Goal: Information Seeking & Learning: Learn about a topic

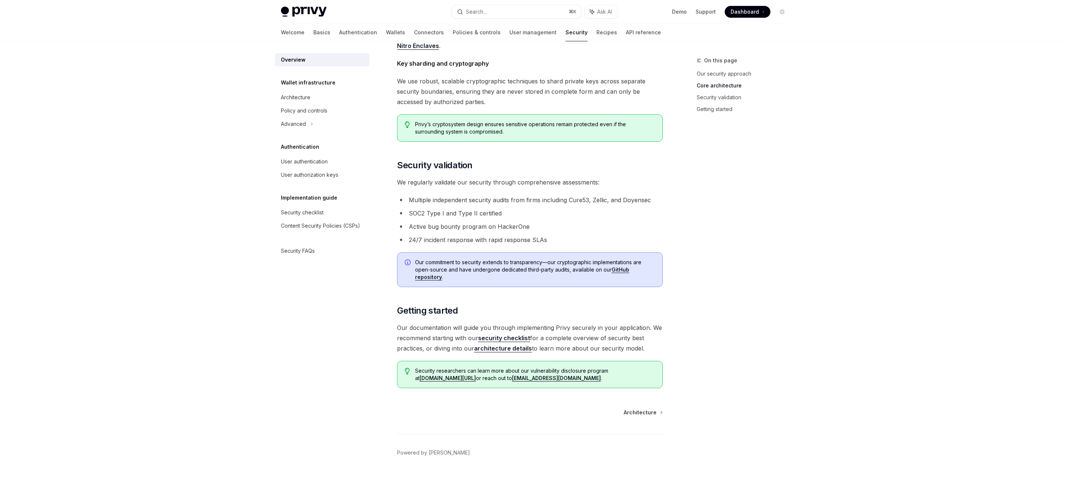
scroll to position [363, 0]
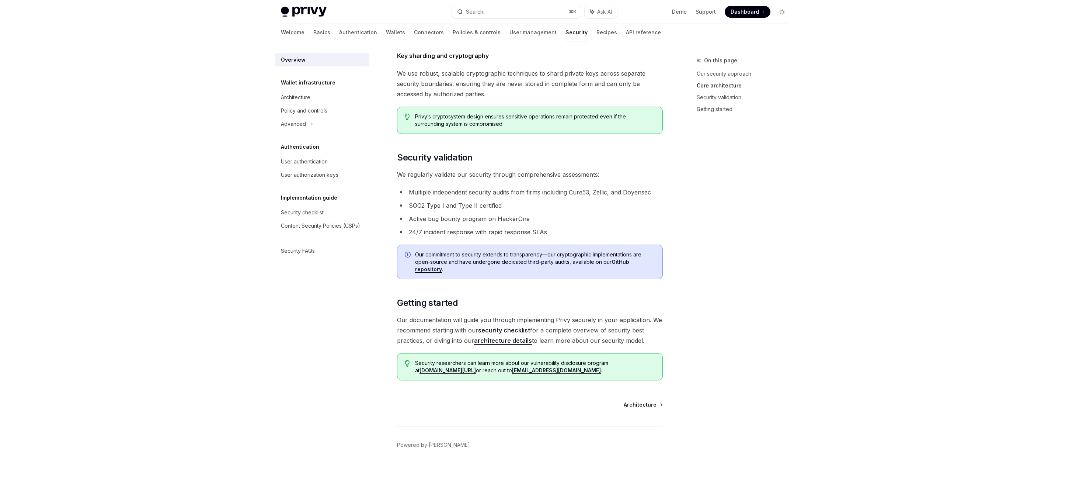
click at [649, 403] on span "Architecture" at bounding box center [640, 404] width 33 height 7
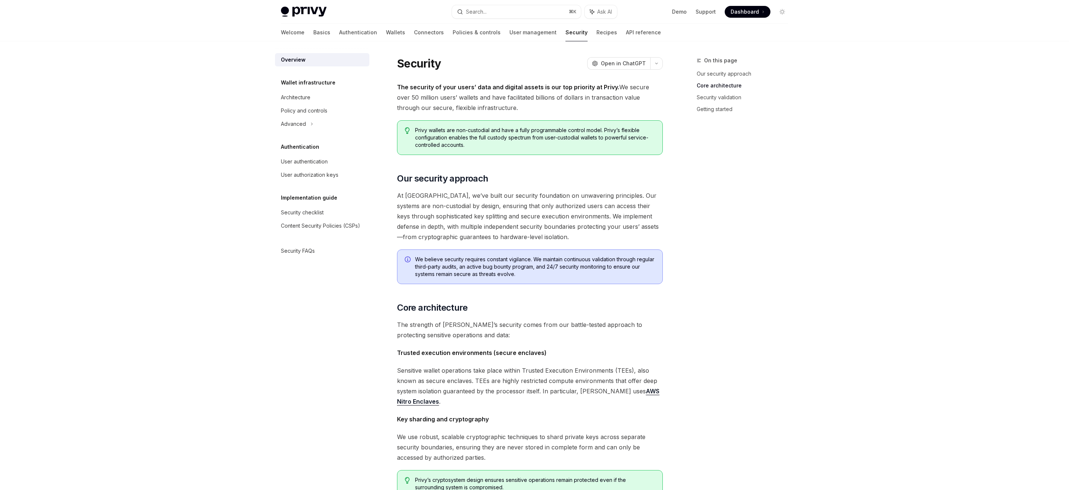
type textarea "*"
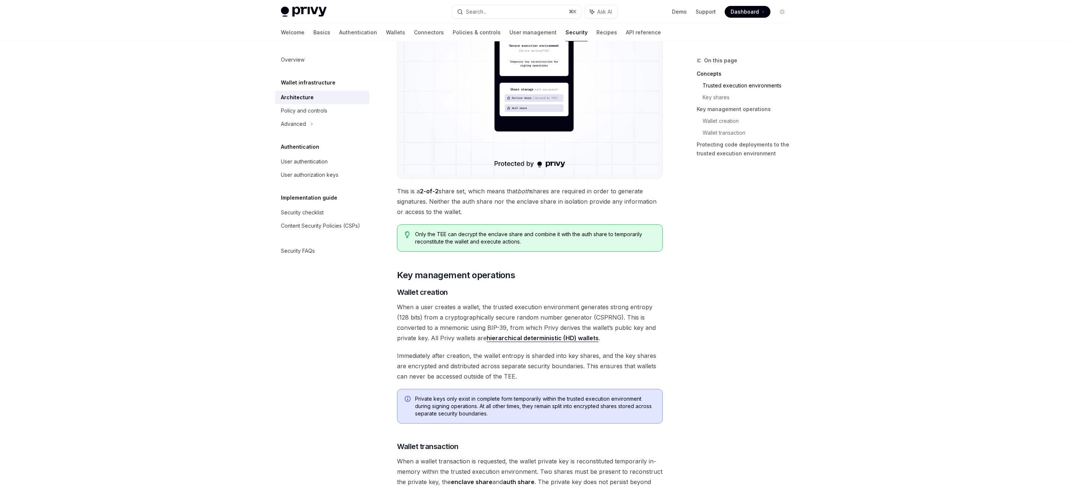
scroll to position [685, 0]
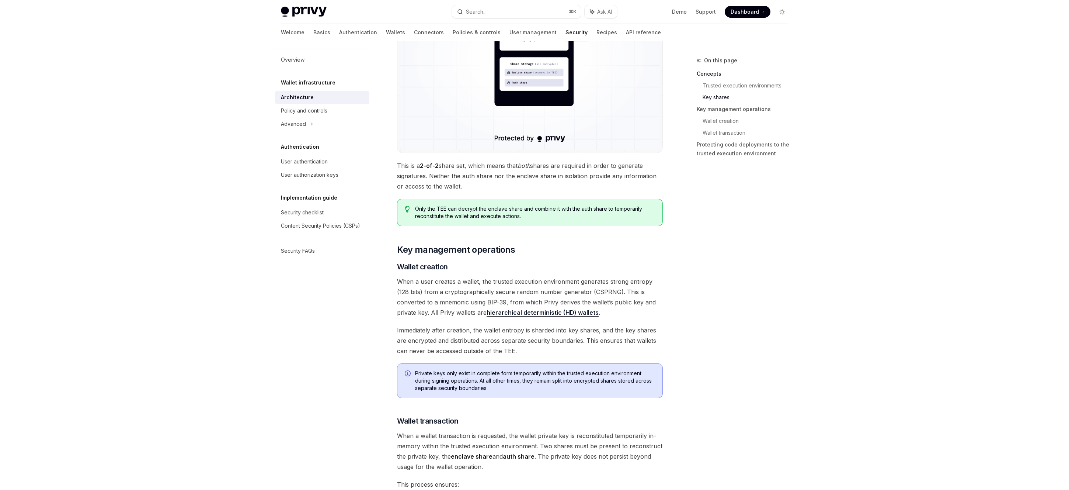
click at [497, 291] on span "When a user creates a wallet, the trusted execution environment generates stron…" at bounding box center [530, 296] width 266 height 41
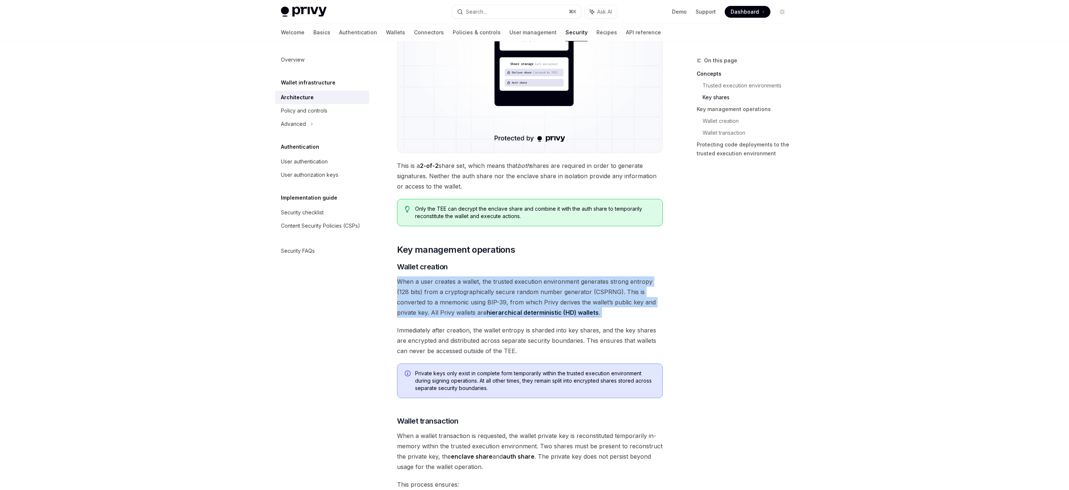
click at [497, 291] on span "When a user creates a wallet, the trusted execution environment generates stron…" at bounding box center [530, 296] width 266 height 41
click at [487, 291] on span "When a user creates a wallet, the trusted execution environment generates stron…" at bounding box center [530, 296] width 266 height 41
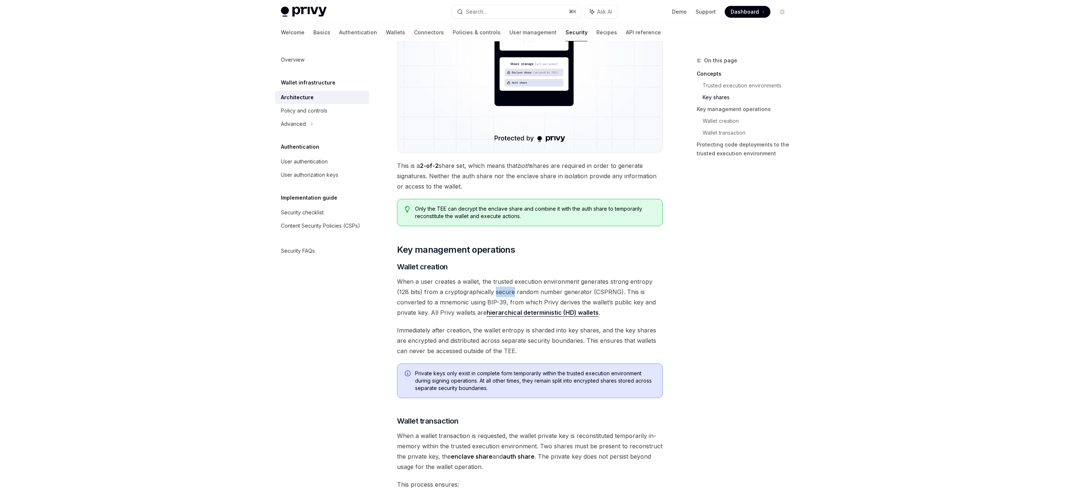
click at [486, 291] on span "When a user creates a wallet, the trusted execution environment generates stron…" at bounding box center [530, 296] width 266 height 41
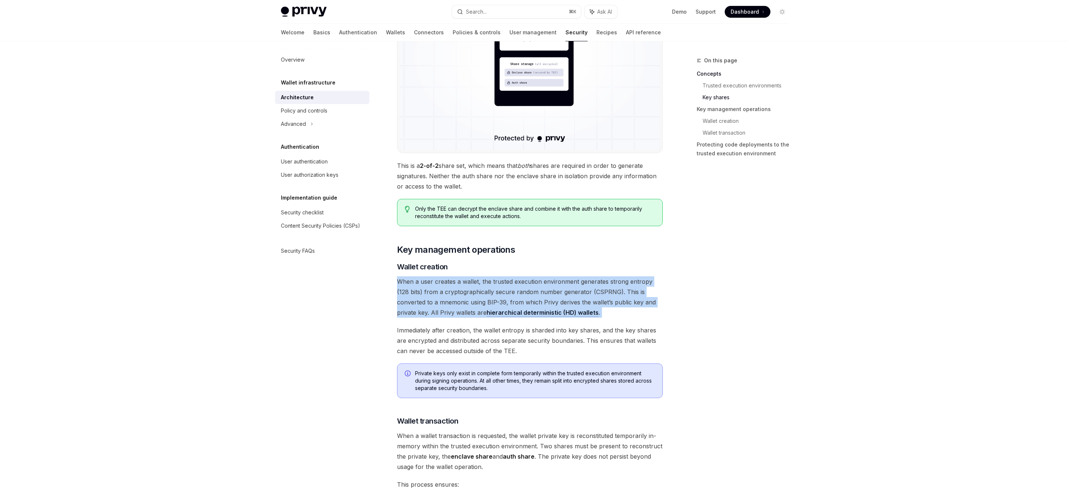
click at [486, 291] on span "When a user creates a wallet, the trusted execution environment generates stron…" at bounding box center [530, 296] width 266 height 41
click at [512, 289] on span "When a user creates a wallet, the trusted execution environment generates stron…" at bounding box center [530, 296] width 266 height 41
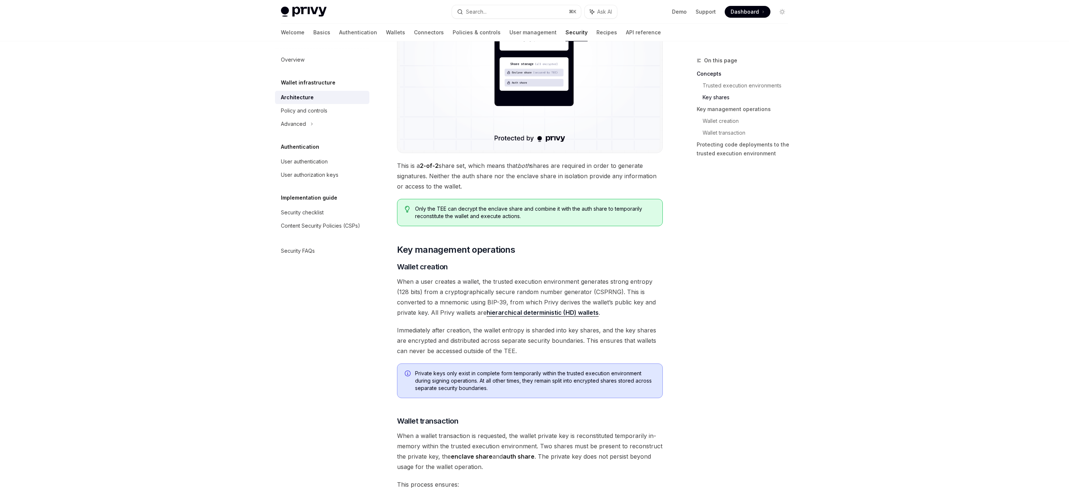
click at [473, 303] on span "When a user creates a wallet, the trusted execution environment generates stron…" at bounding box center [530, 296] width 266 height 41
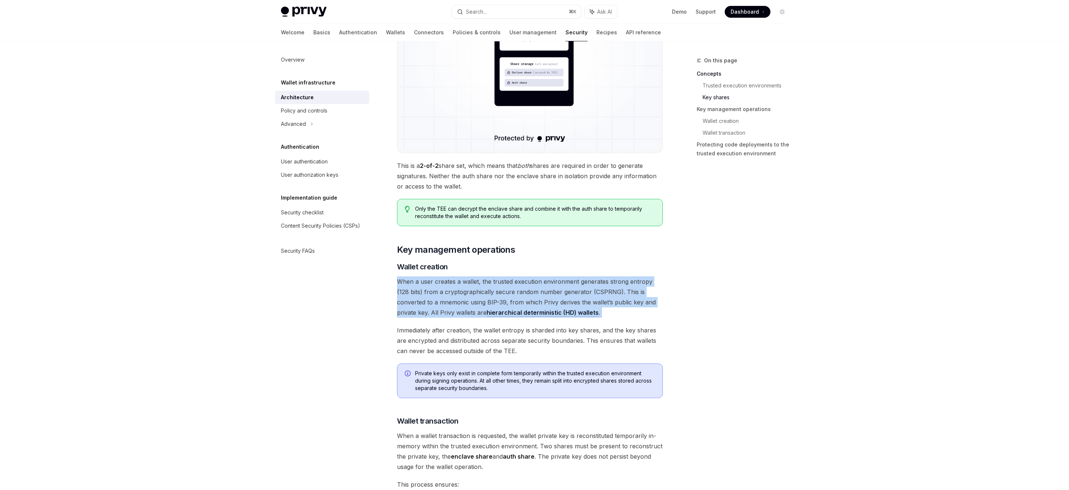
click at [473, 303] on span "When a user creates a wallet, the trusted execution environment generates stron…" at bounding box center [530, 296] width 266 height 41
click at [508, 298] on span "When a user creates a wallet, the trusted execution environment generates stron…" at bounding box center [530, 296] width 266 height 41
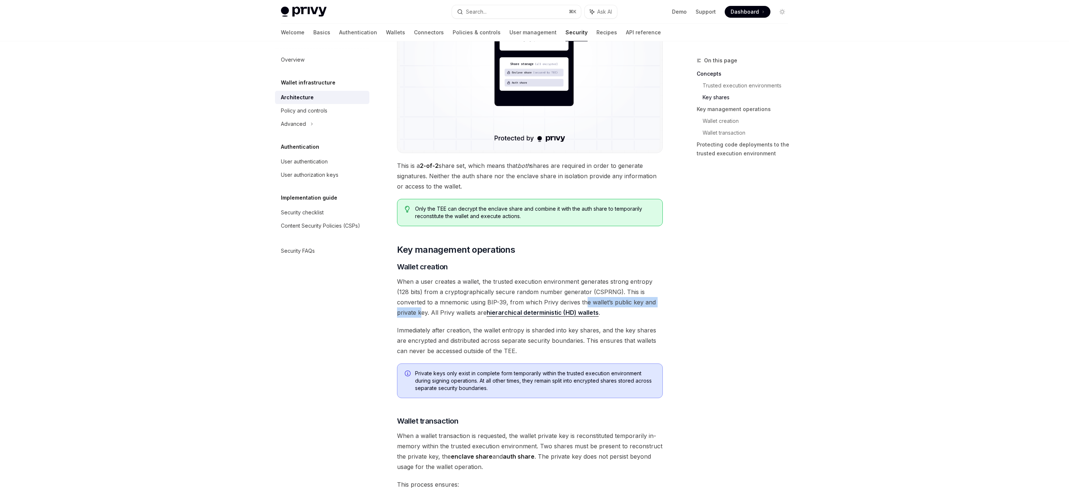
drag, startPoint x: 555, startPoint y: 302, endPoint x: 647, endPoint y: 302, distance: 91.8
click at [647, 302] on span "When a user creates a wallet, the trusted execution environment generates stron…" at bounding box center [530, 296] width 266 height 41
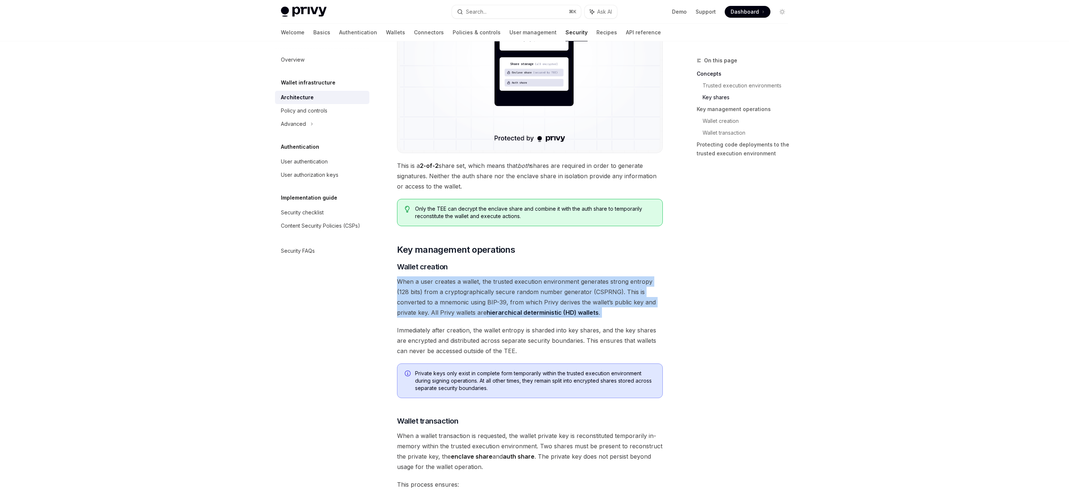
click at [647, 302] on span "When a user creates a wallet, the trusted execution environment generates stron…" at bounding box center [530, 296] width 266 height 41
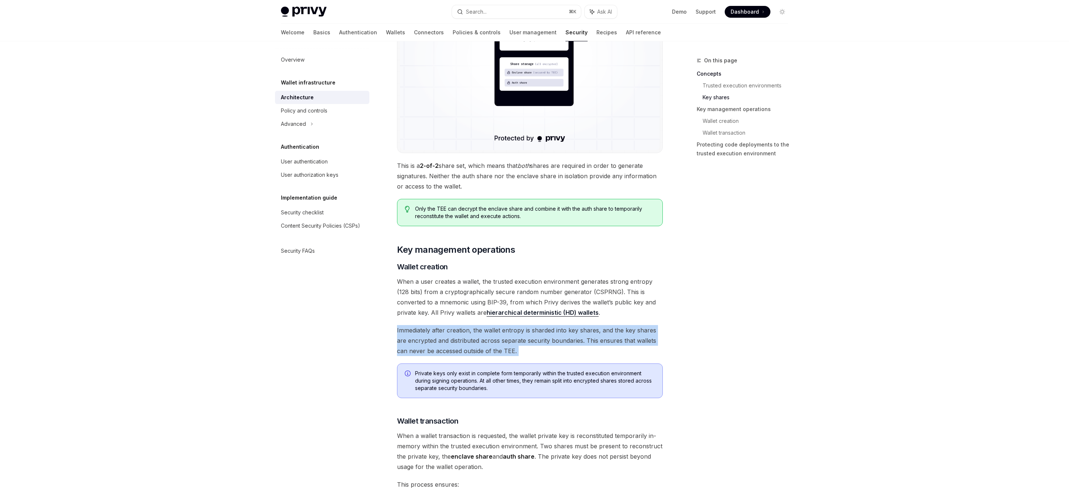
click at [634, 320] on div "[PERSON_NAME]’s security architecture combines trusted execution environments (…" at bounding box center [530, 236] width 266 height 1657
click at [564, 340] on span "Immediately after creation, the wallet entropy is sharded into key shares, and …" at bounding box center [530, 340] width 266 height 31
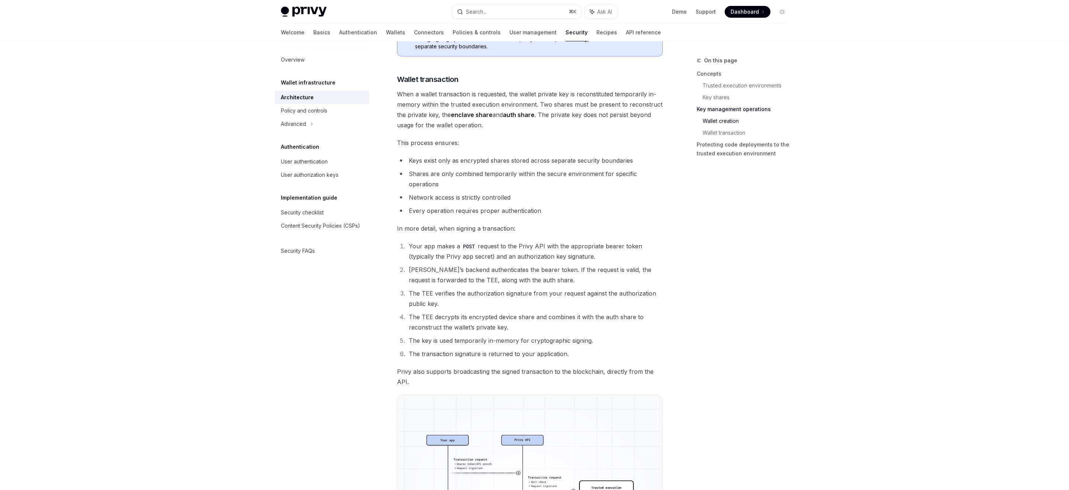
scroll to position [1089, 0]
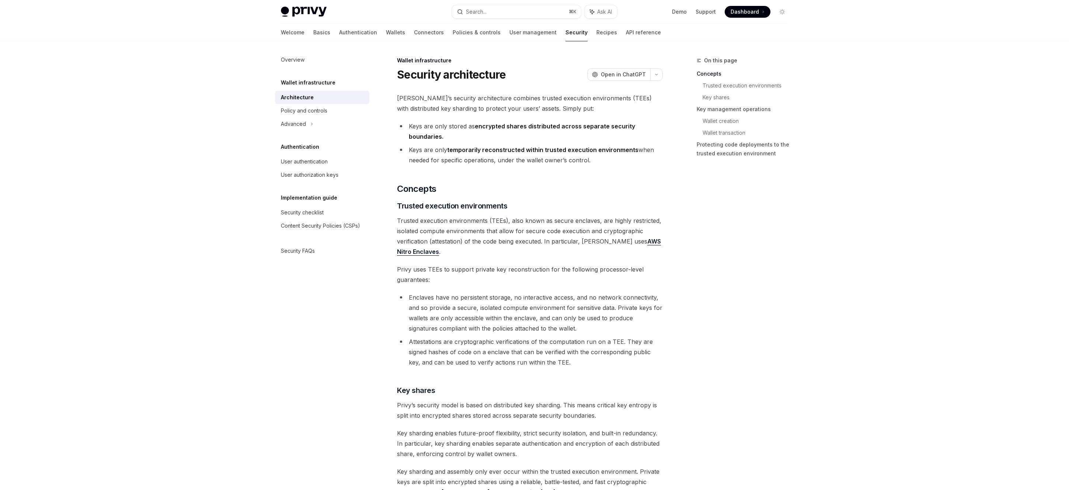
click at [771, 320] on div "On this page Concepts Trusted execution environments Key shares Key management …" at bounding box center [738, 273] width 112 height 434
click at [520, 150] on strong "temporarily reconstructed within trusted execution environments" at bounding box center [542, 149] width 191 height 7
click at [519, 150] on strong "temporarily reconstructed within trusted execution environments" at bounding box center [542, 149] width 191 height 7
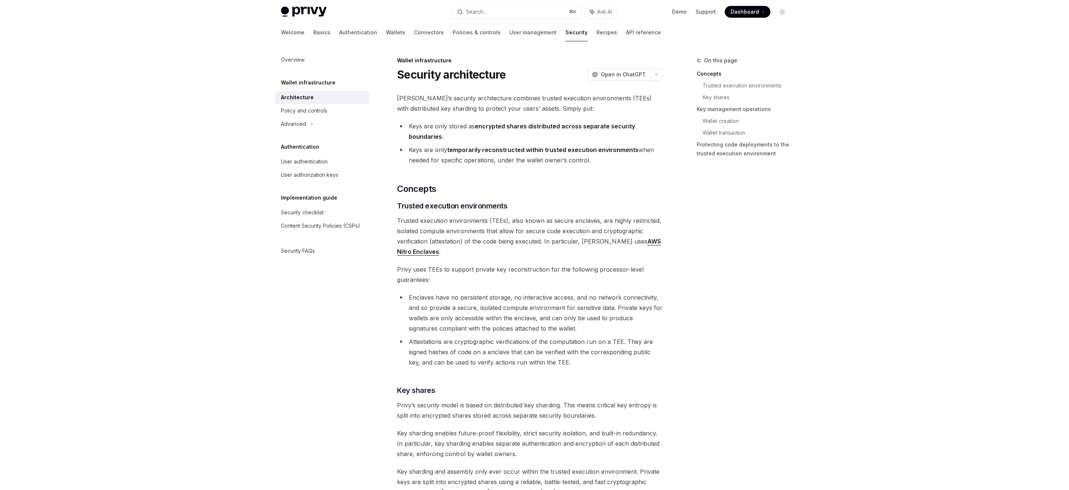
click at [750, 368] on div "On this page Concepts Trusted execution environments Key shares Key management …" at bounding box center [738, 273] width 112 height 434
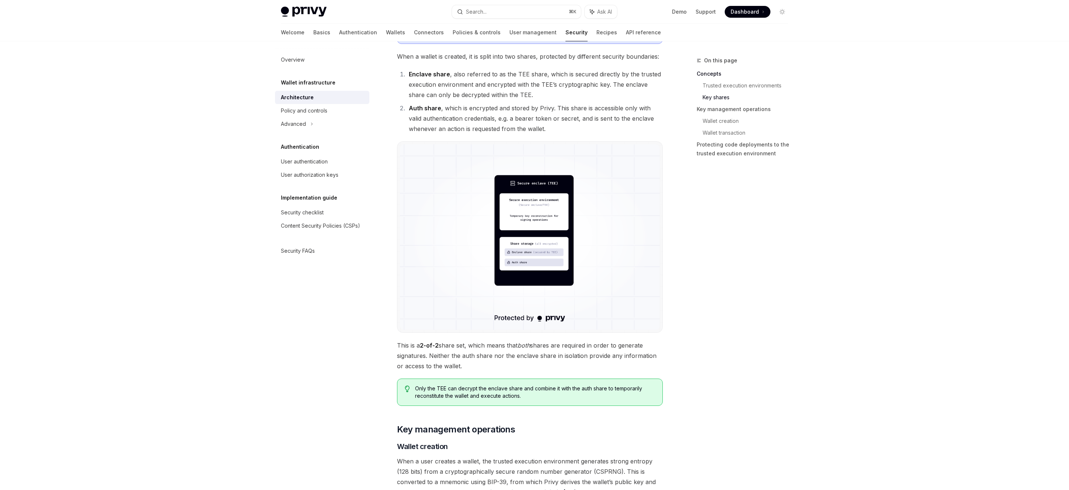
scroll to position [506, 0]
click at [536, 261] on img at bounding box center [530, 236] width 260 height 185
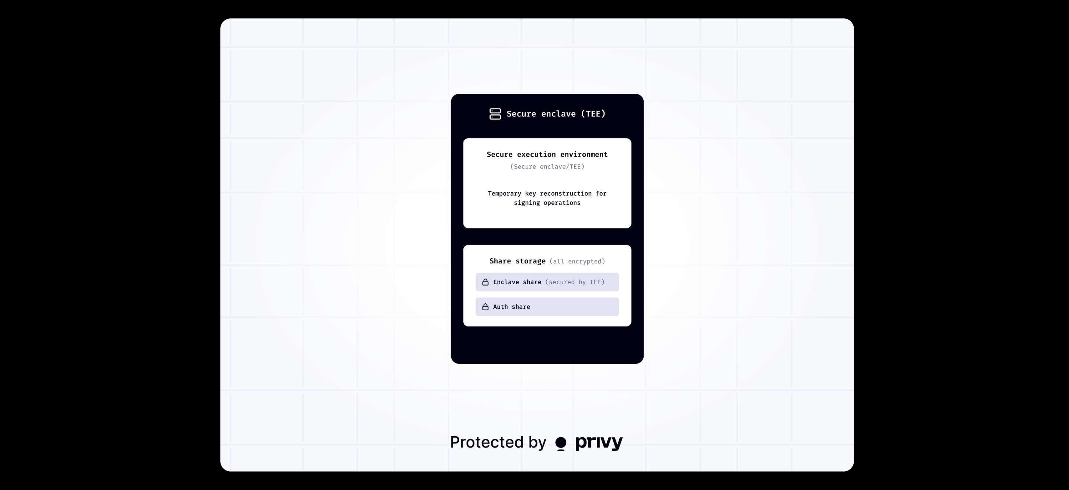
click at [190, 199] on div at bounding box center [534, 245] width 1069 height 490
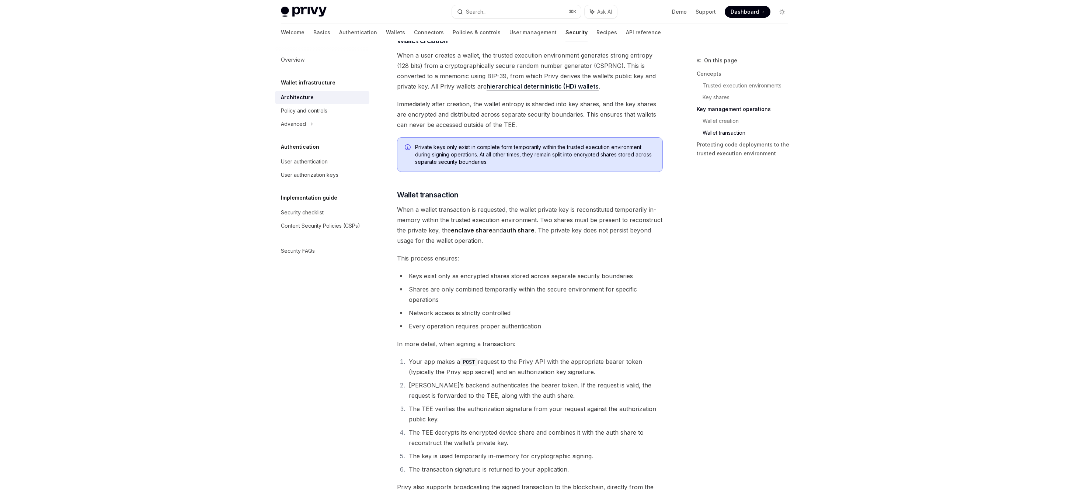
scroll to position [911, 0]
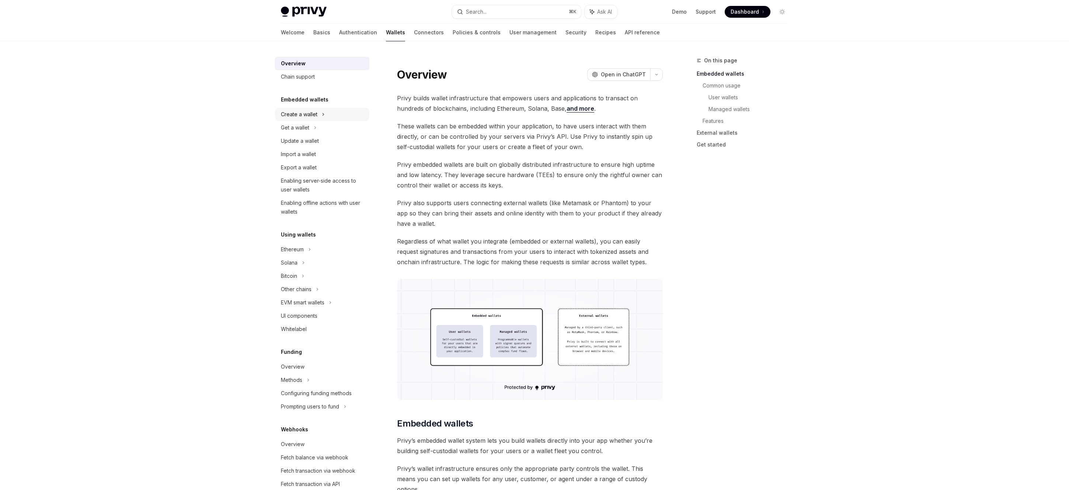
click at [311, 115] on div "Create a wallet" at bounding box center [299, 114] width 36 height 9
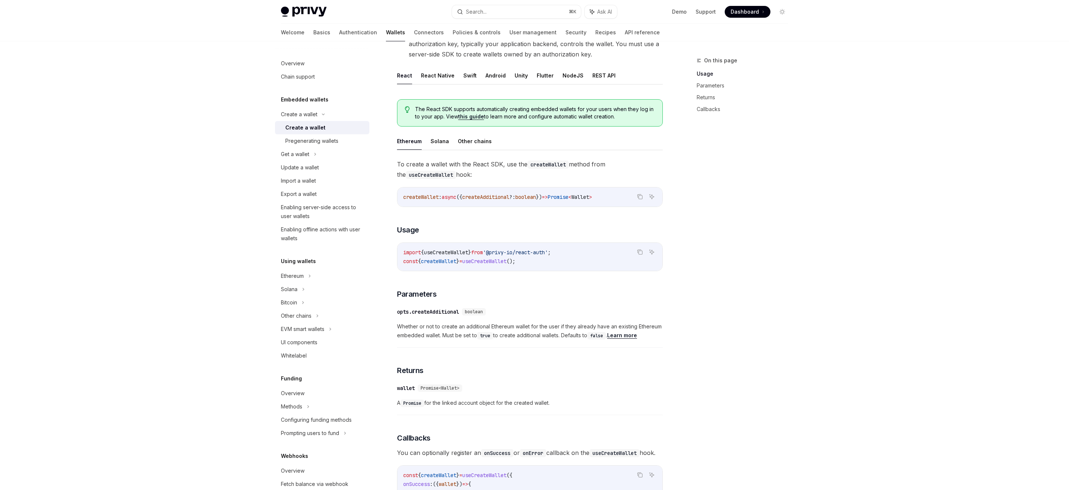
scroll to position [26, 0]
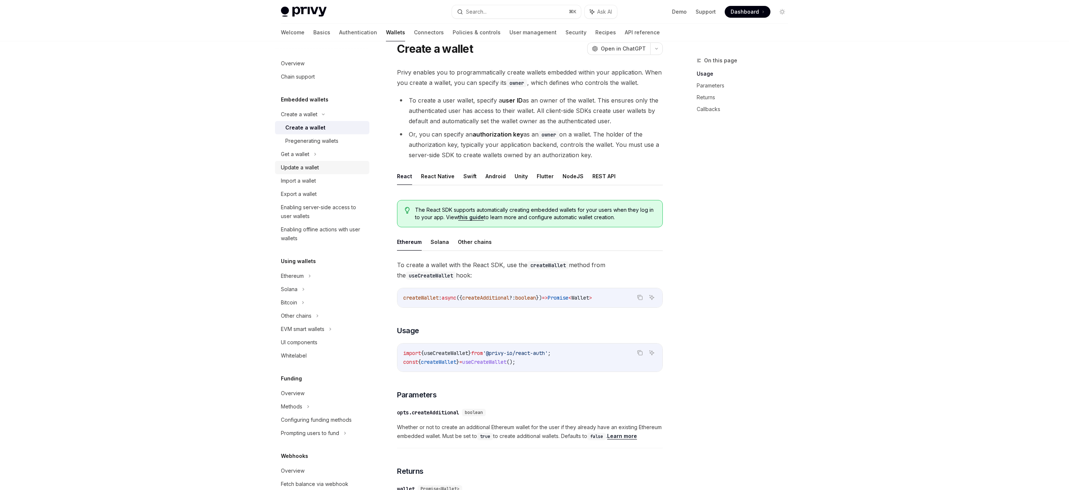
click at [356, 165] on div "Update a wallet" at bounding box center [323, 167] width 84 height 9
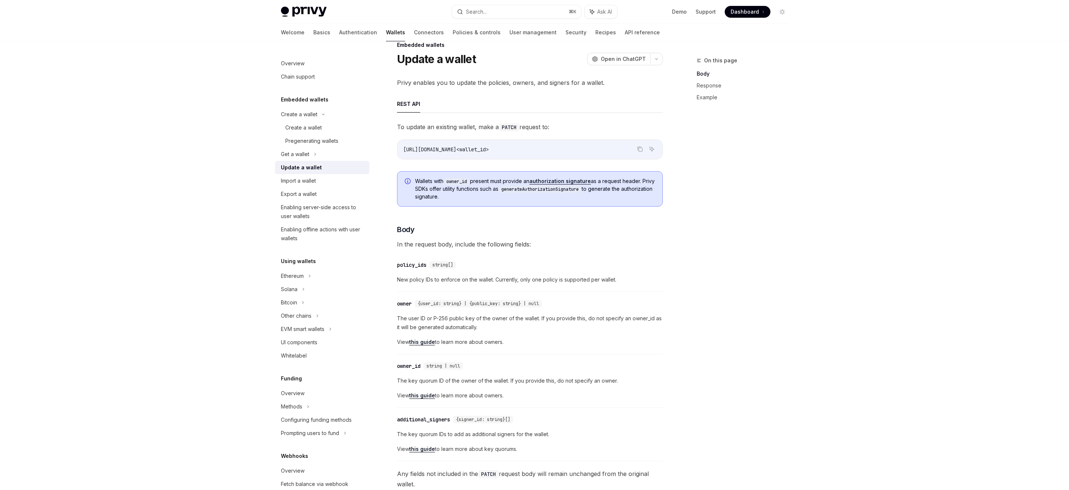
scroll to position [14, 0]
click at [337, 204] on div "Enabling server-side access to user wallets" at bounding box center [323, 212] width 84 height 18
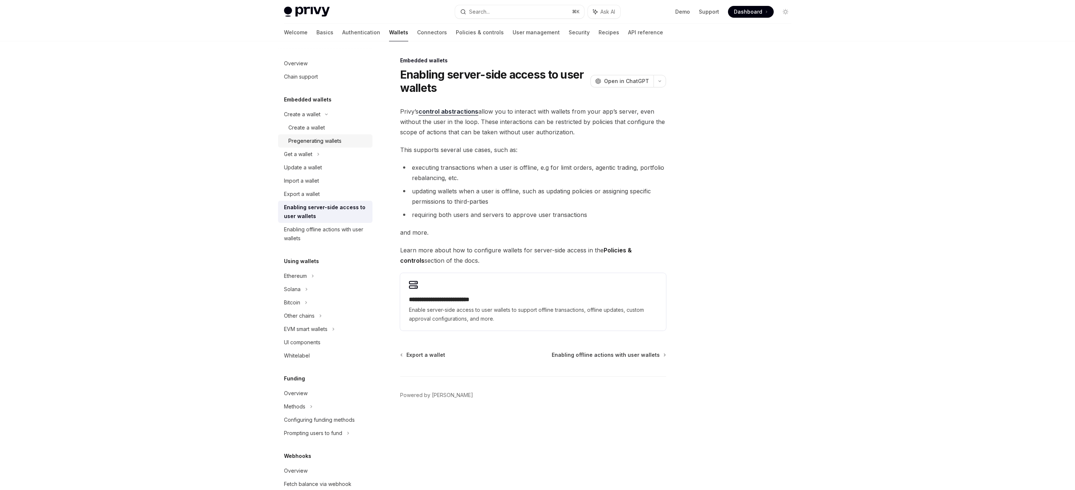
click at [333, 144] on div "Pregenerating wallets" at bounding box center [314, 140] width 53 height 9
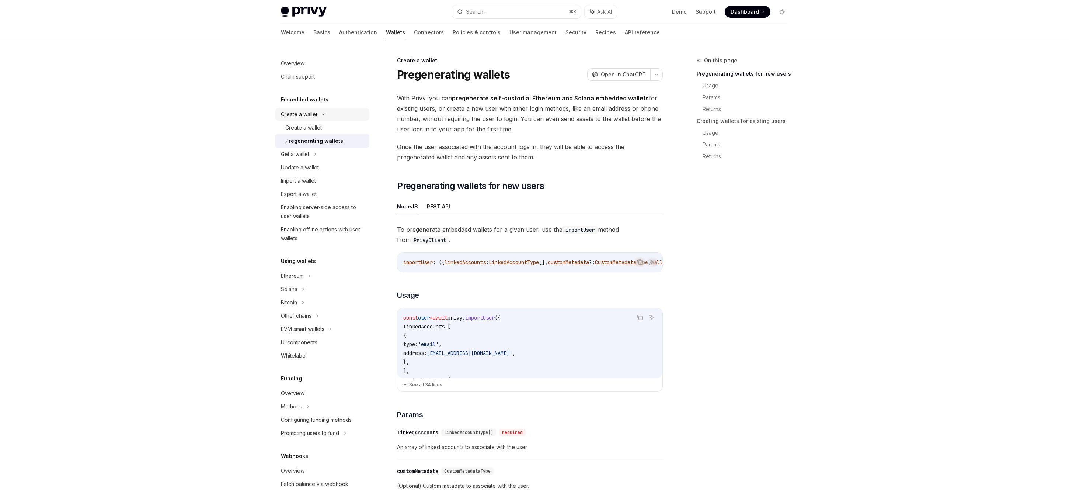
click at [310, 113] on div "Create a wallet" at bounding box center [299, 114] width 36 height 9
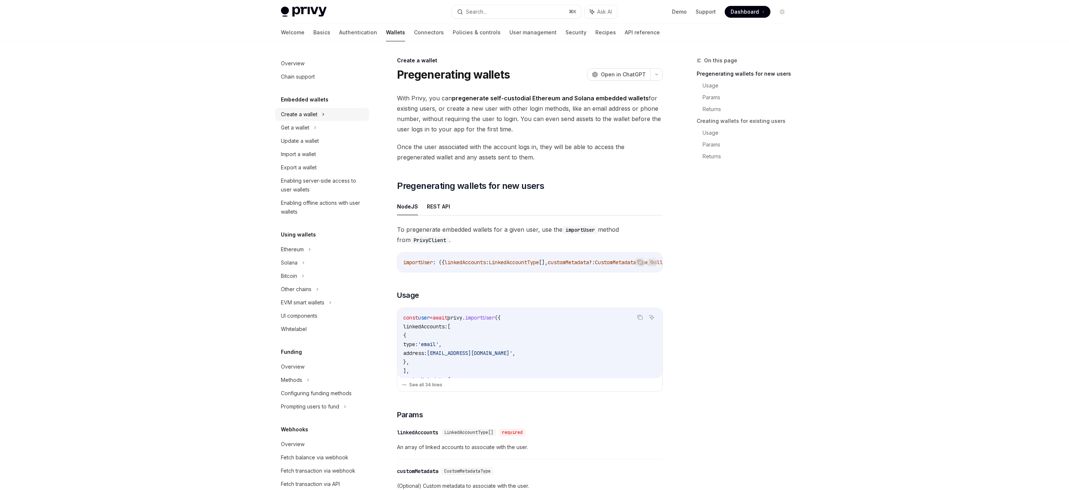
click at [310, 113] on div "Create a wallet" at bounding box center [299, 114] width 36 height 9
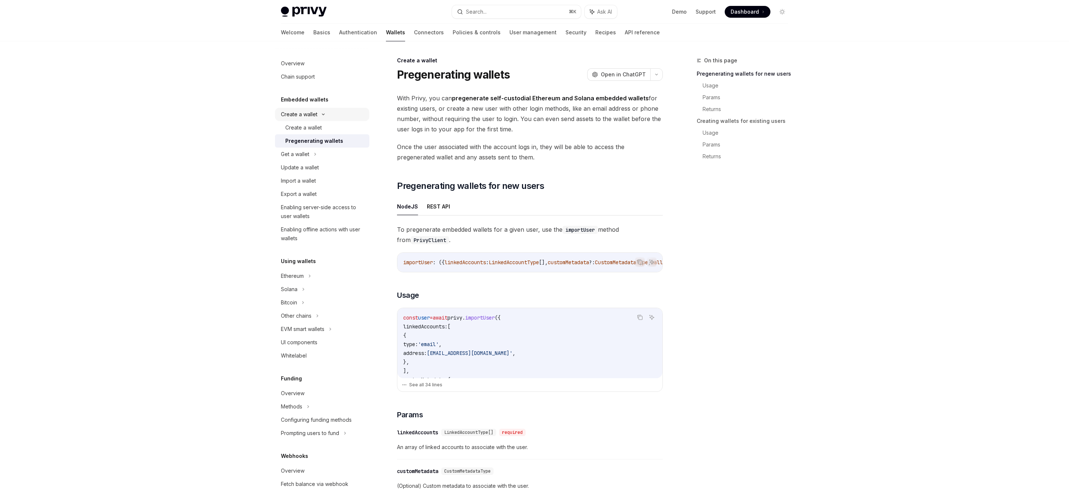
click at [313, 120] on div "Create a wallet" at bounding box center [322, 114] width 94 height 13
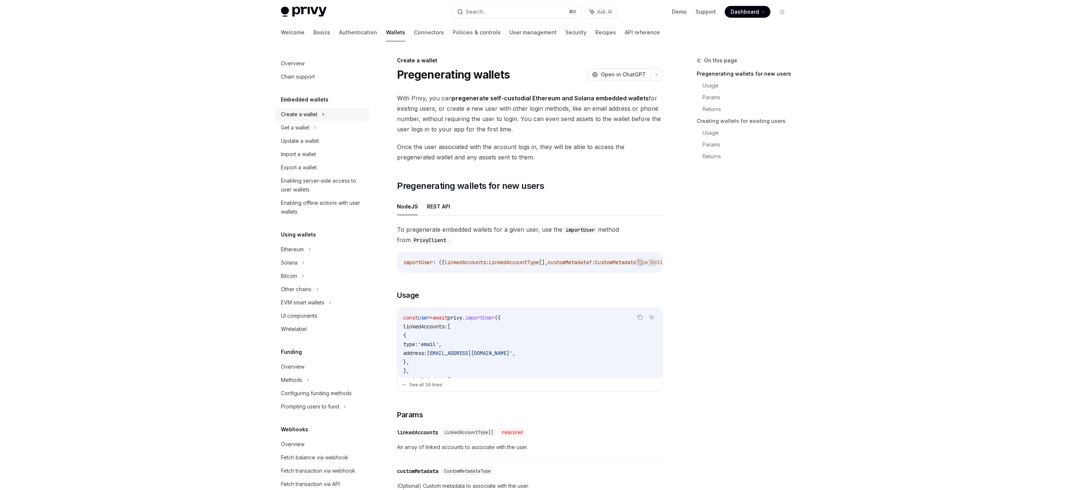
click at [311, 114] on div "Create a wallet" at bounding box center [299, 114] width 36 height 9
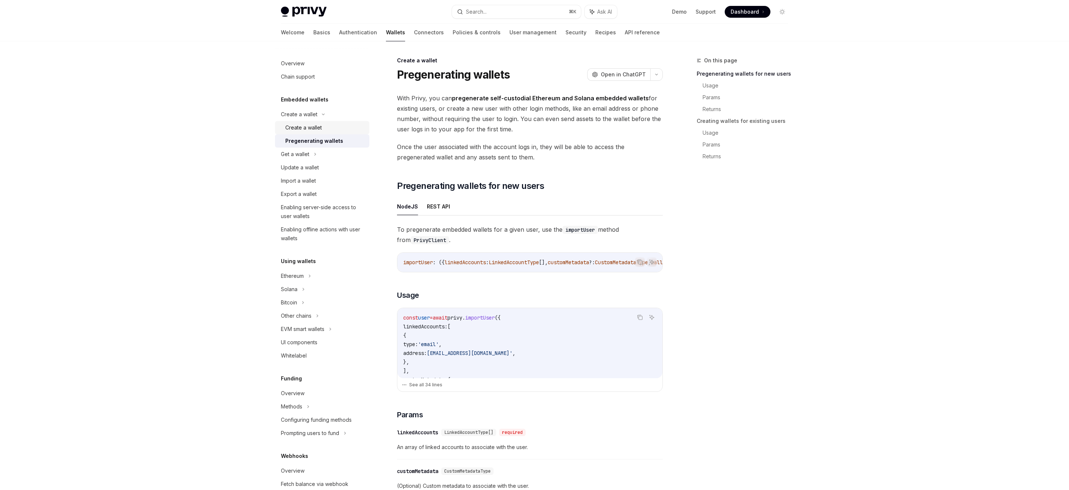
click at [312, 124] on div "Create a wallet" at bounding box center [303, 127] width 36 height 9
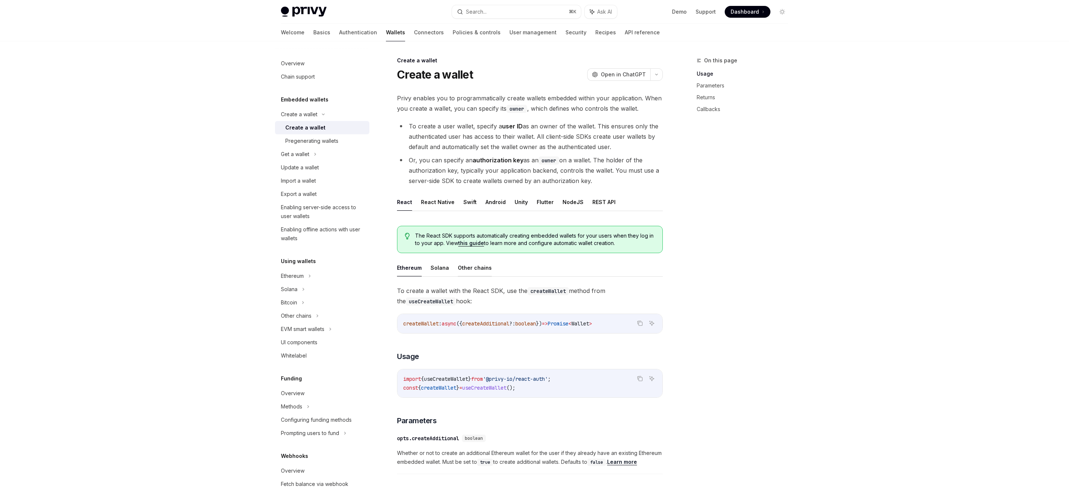
click at [471, 268] on button "Other chains" at bounding box center [475, 267] width 34 height 17
type textarea "*"
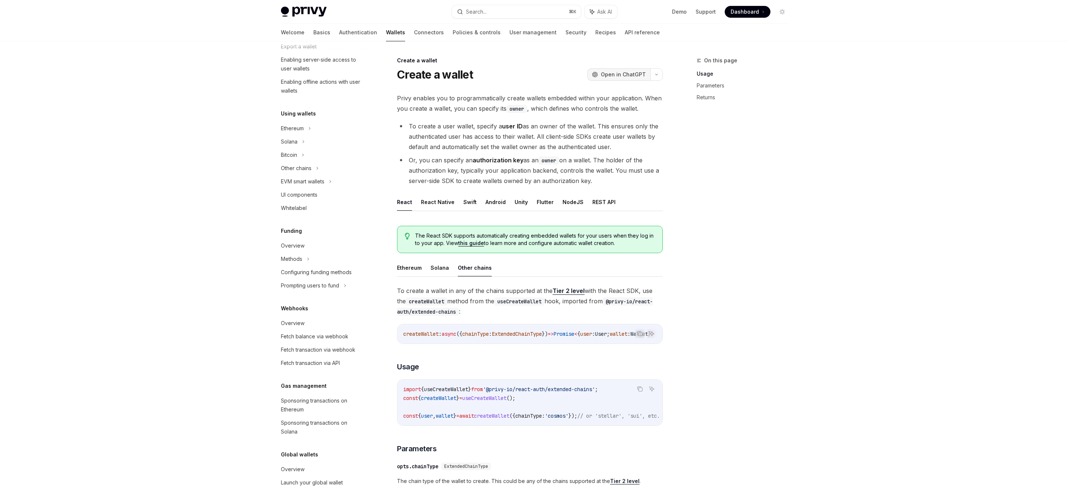
click at [637, 75] on span "Open in ChatGPT" at bounding box center [623, 74] width 45 height 7
